Goal: Communication & Community: Answer question/provide support

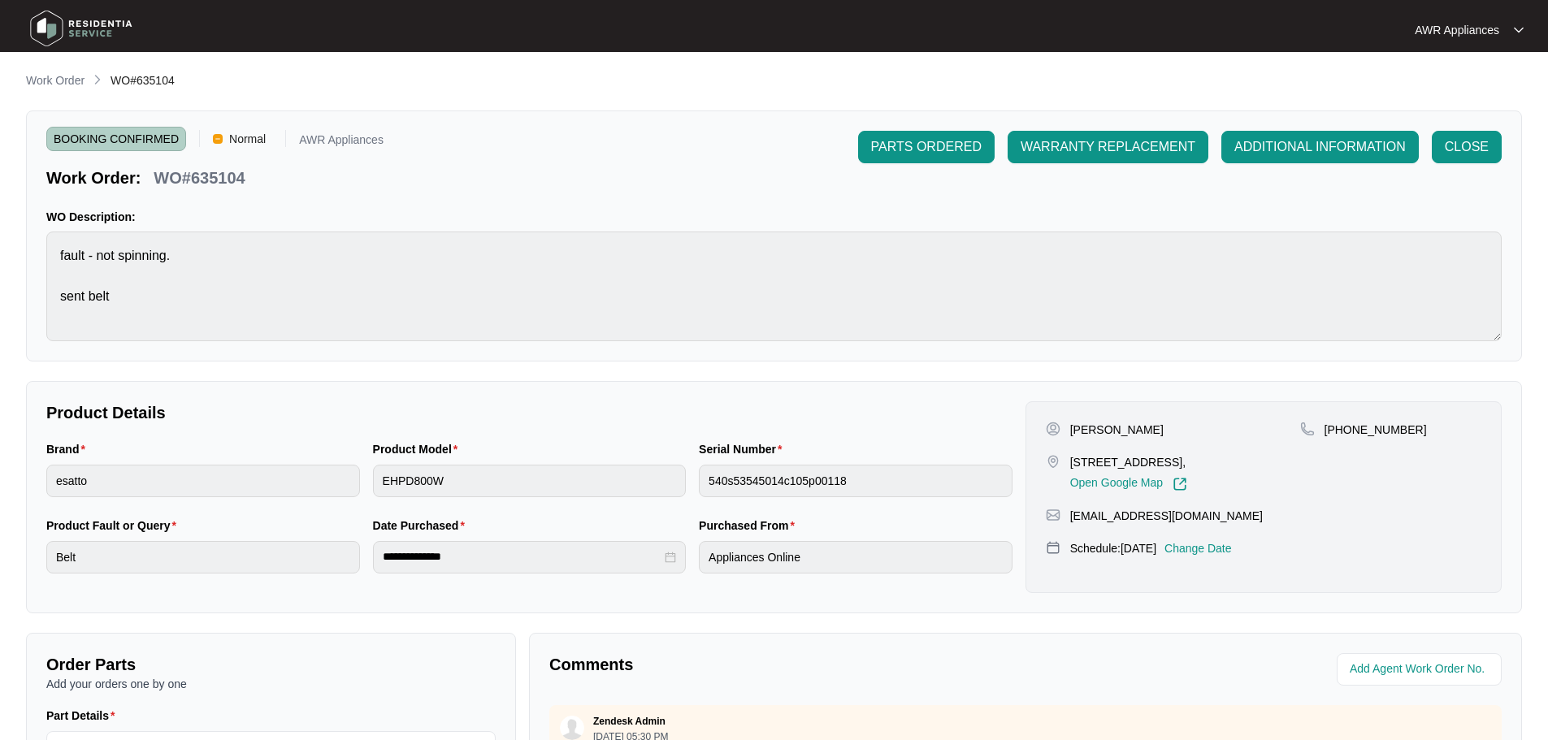
click at [50, 23] on img at bounding box center [81, 28] width 114 height 49
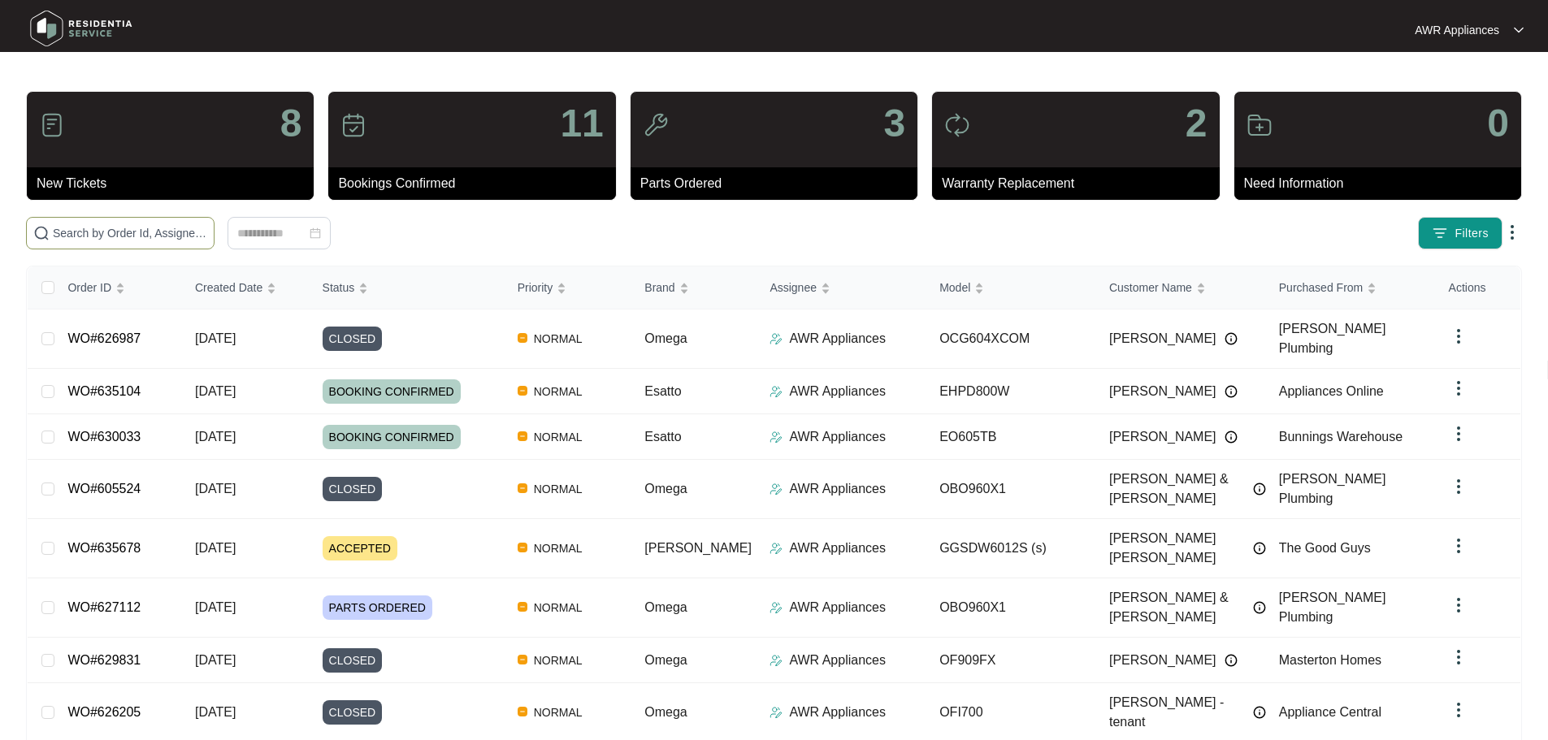
paste input "627112"
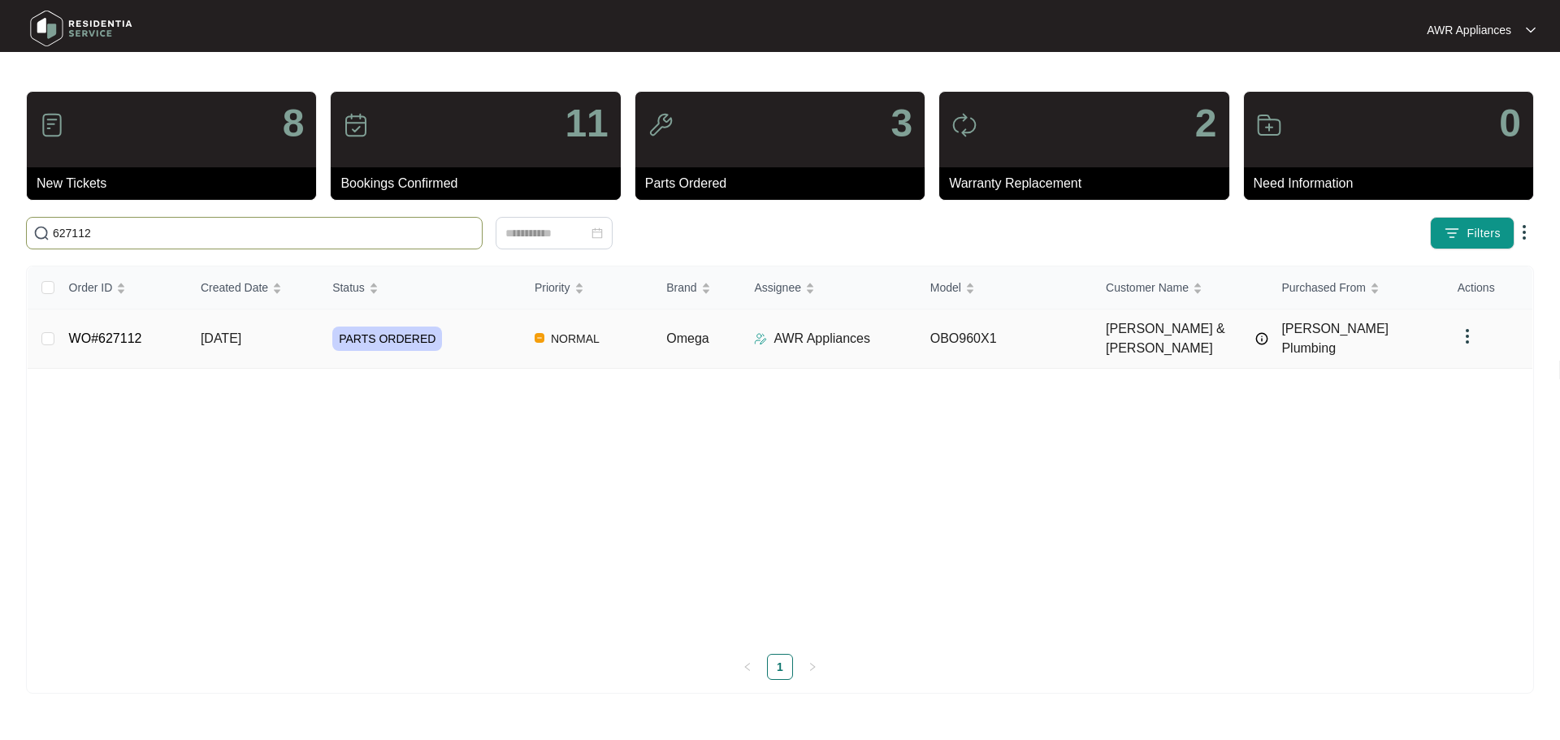
type input "627112"
click at [224, 340] on td "[DATE]" at bounding box center [254, 339] width 132 height 59
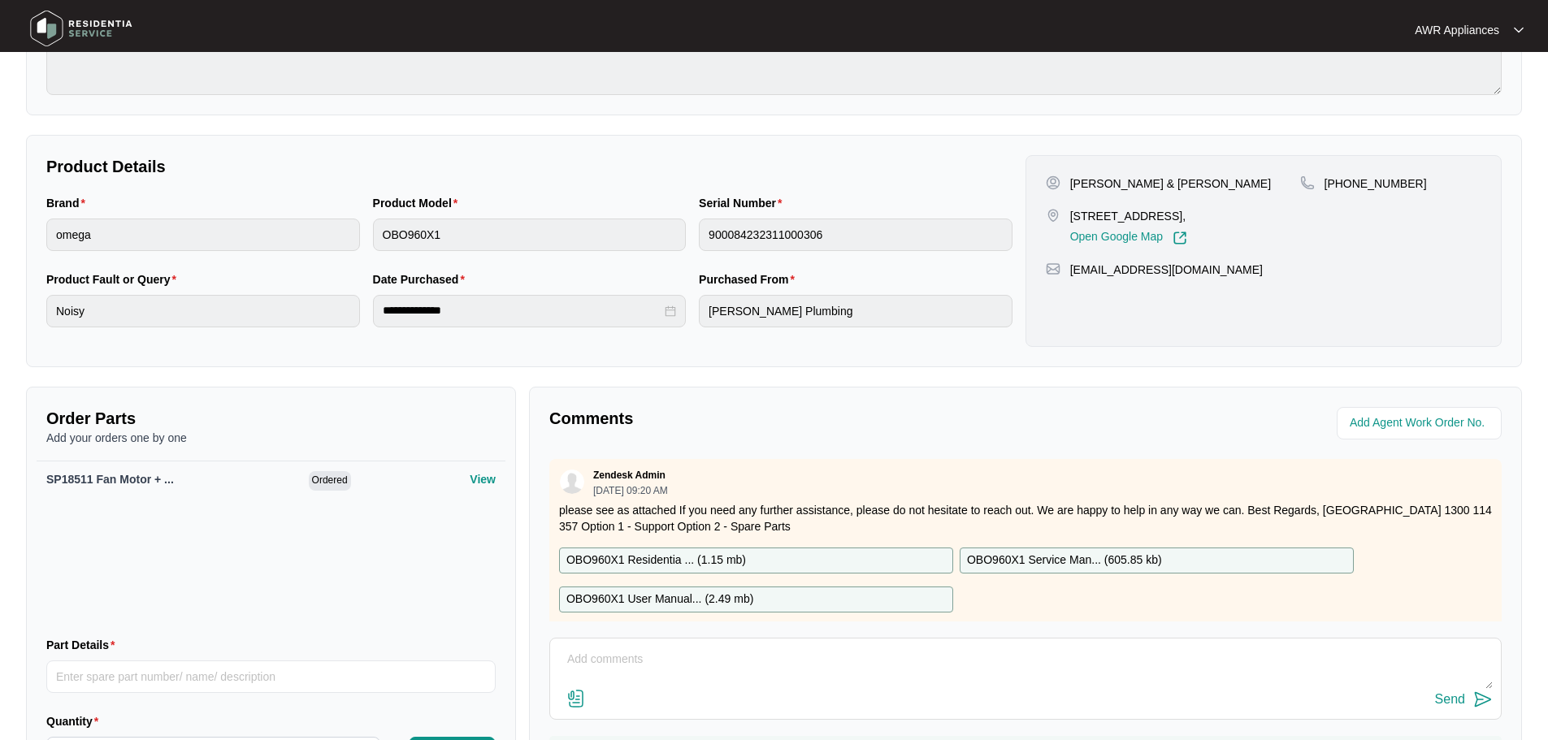
scroll to position [341, 0]
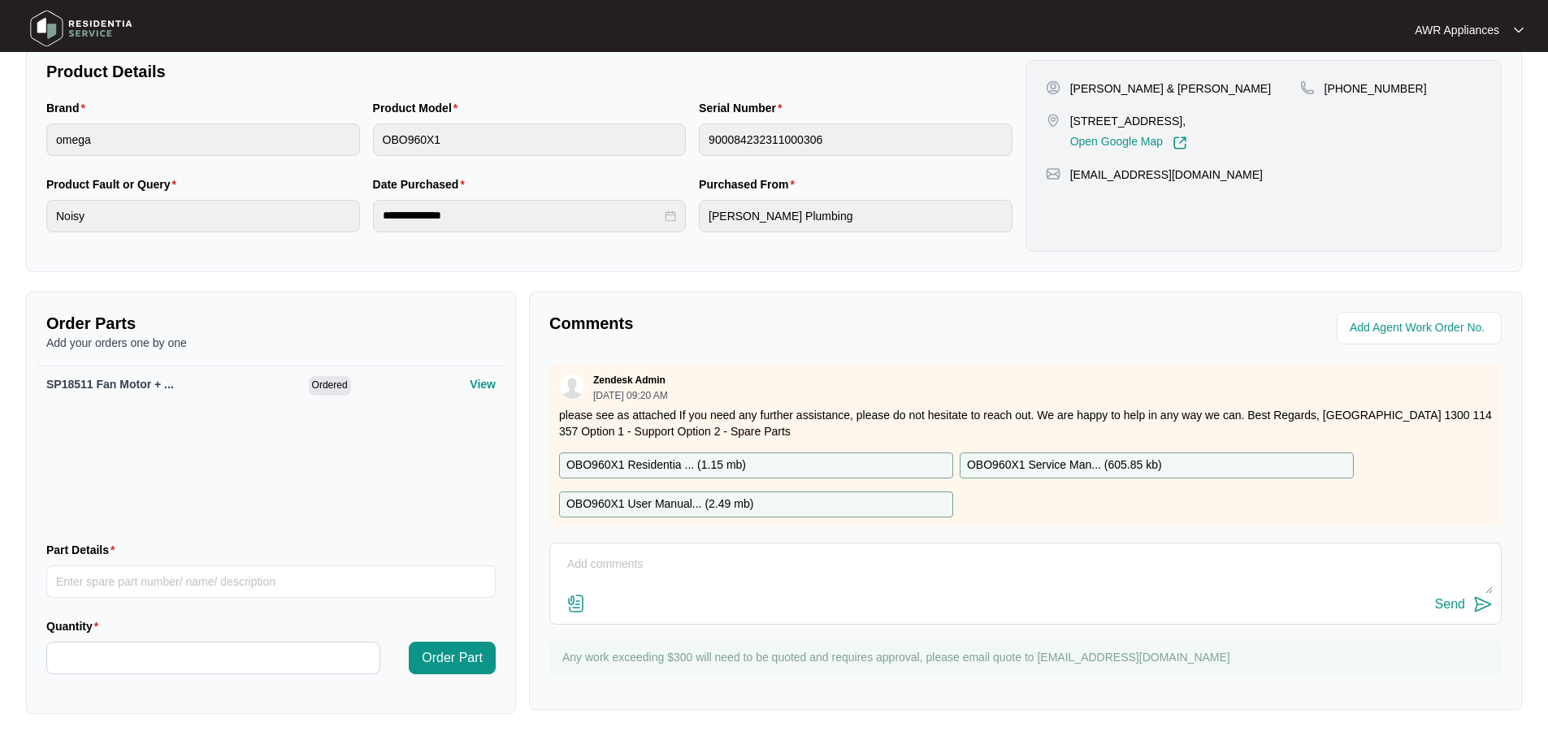
click at [596, 553] on textarea at bounding box center [1025, 573] width 934 height 42
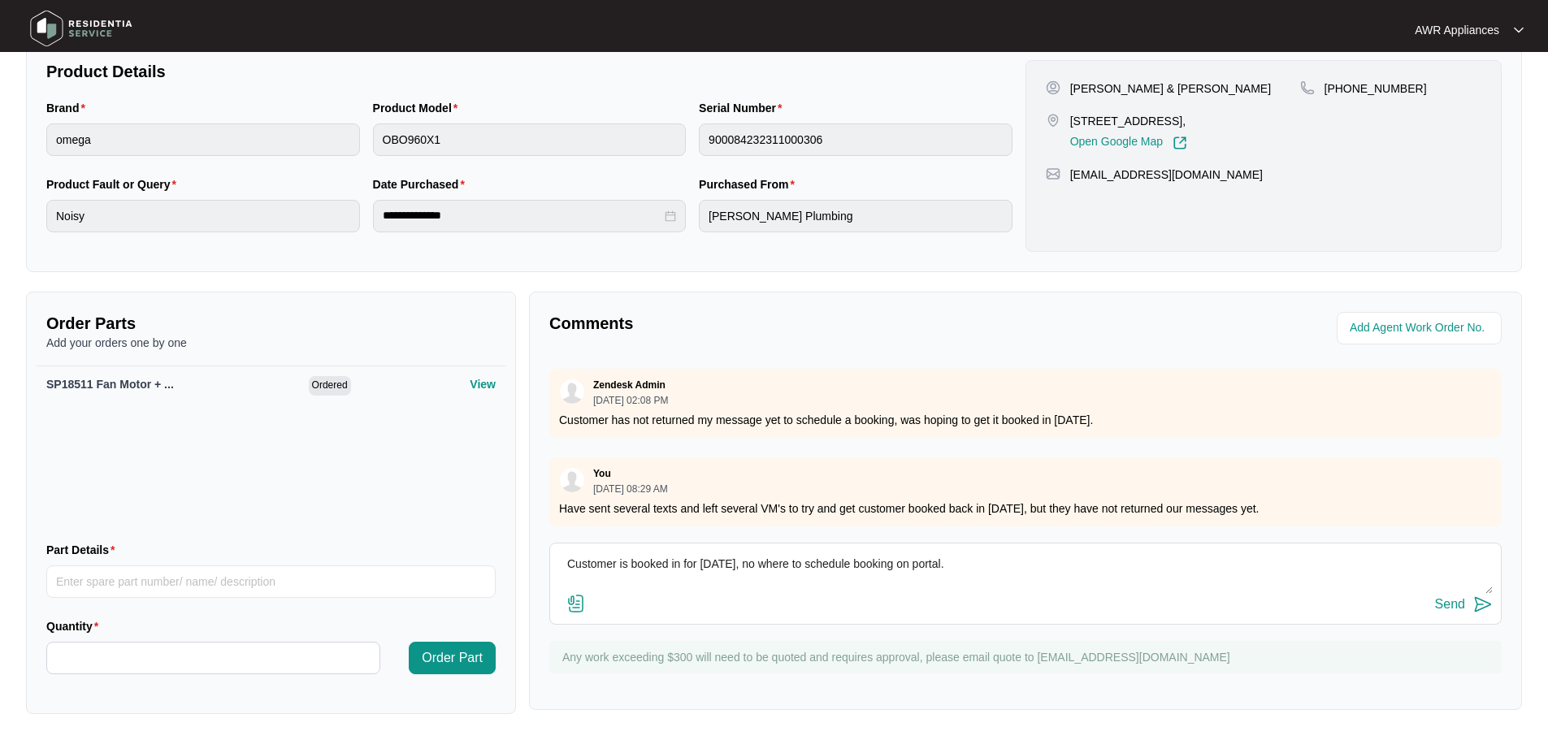
scroll to position [1147, 0]
type textarea "Customer is booked in for [DATE], no where to schedule booking on portal."
click at [1459, 604] on div "Send" at bounding box center [1450, 604] width 30 height 15
